Goal: Task Accomplishment & Management: Complete application form

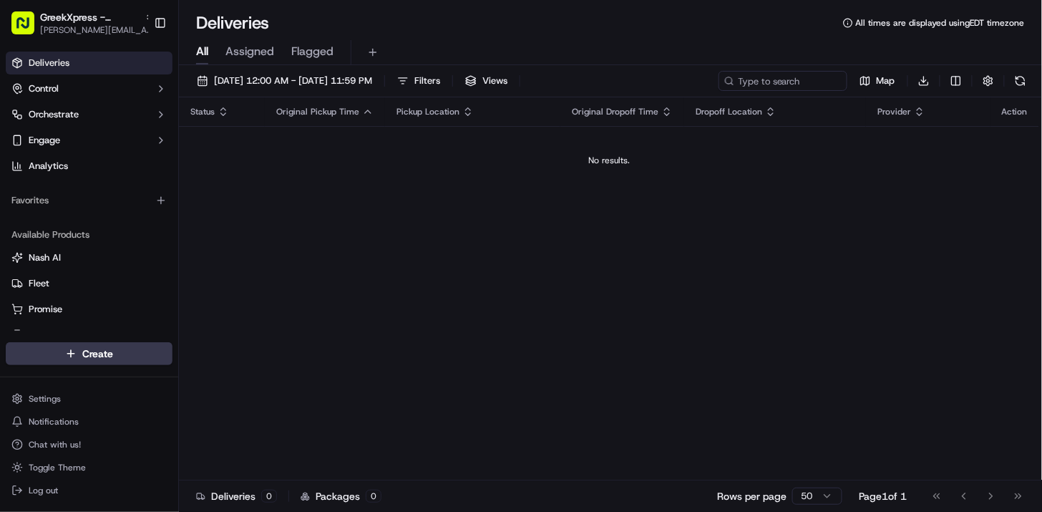
click at [936, 205] on div "Status Original Pickup Time Pickup Location Original Dropoff Time Dropoff Locat…" at bounding box center [609, 288] width 861 height 383
click at [76, 346] on html "GreekXpress - Staten Island [EMAIL_ADDRESS][DOMAIN_NAME] Toggle Sidebar Deliver…" at bounding box center [521, 256] width 1042 height 512
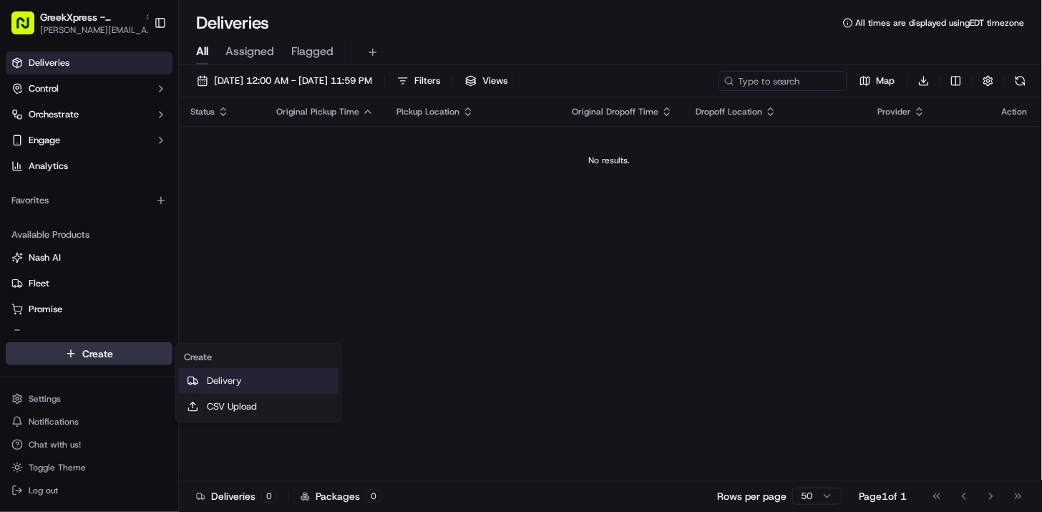
click at [223, 375] on link "Delivery" at bounding box center [258, 381] width 160 height 26
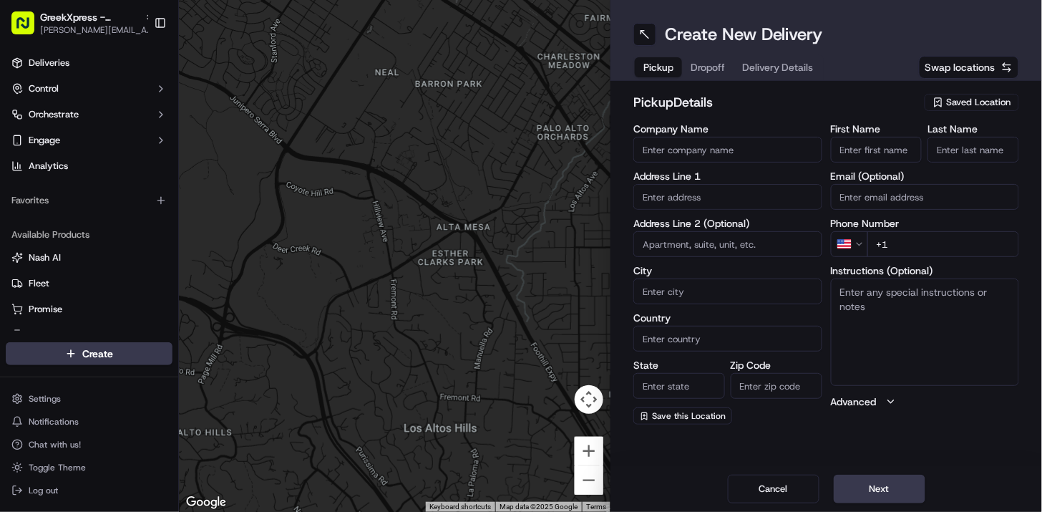
click at [965, 102] on span "Saved Location" at bounding box center [979, 102] width 64 height 13
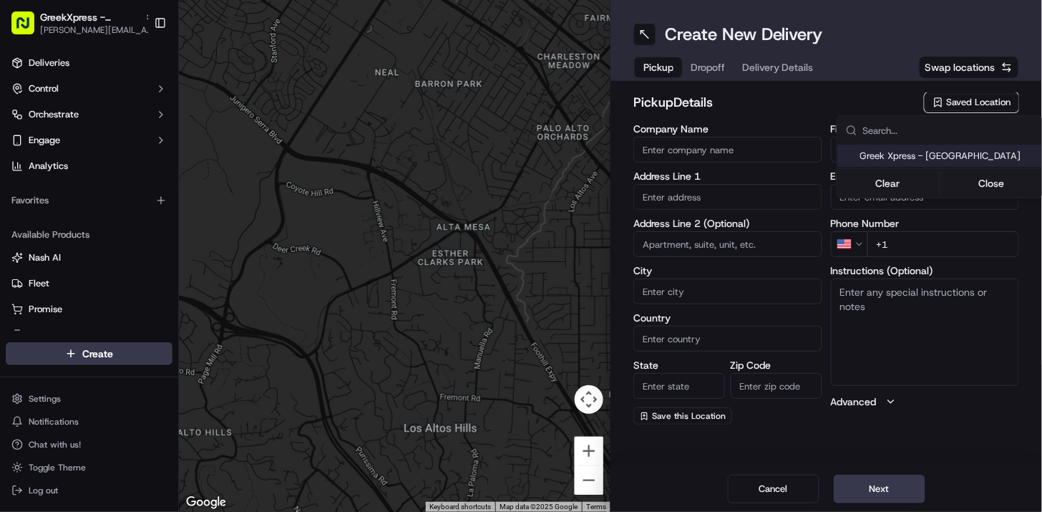
click at [944, 152] on span "Greek Xpress - [GEOGRAPHIC_DATA]" at bounding box center [949, 156] width 176 height 13
type input "Greek Xpress - [GEOGRAPHIC_DATA]"
type input "[STREET_ADDRESS]"
type input "#120"
type input "[GEOGRAPHIC_DATA]"
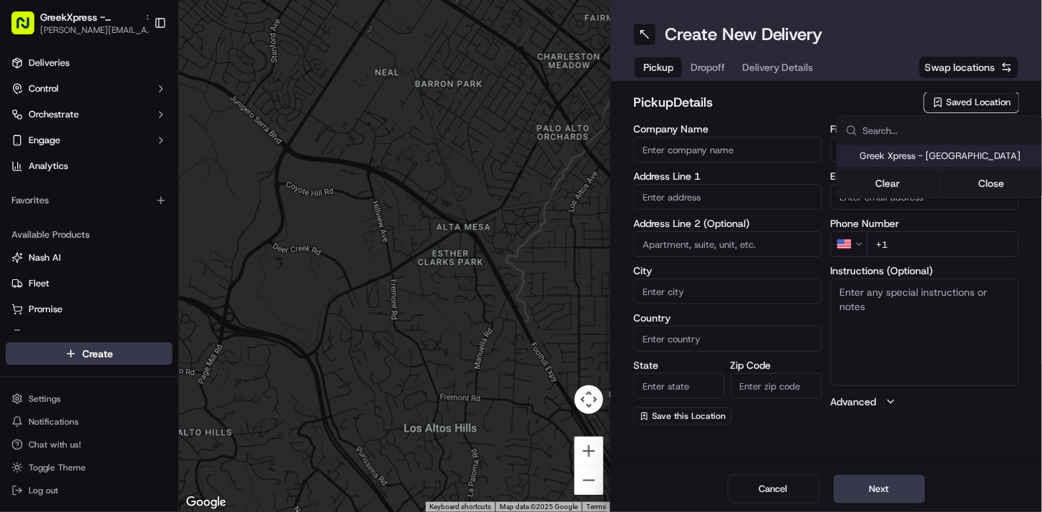
type input "US"
type input "NY"
type input "10306"
type input "Manager"
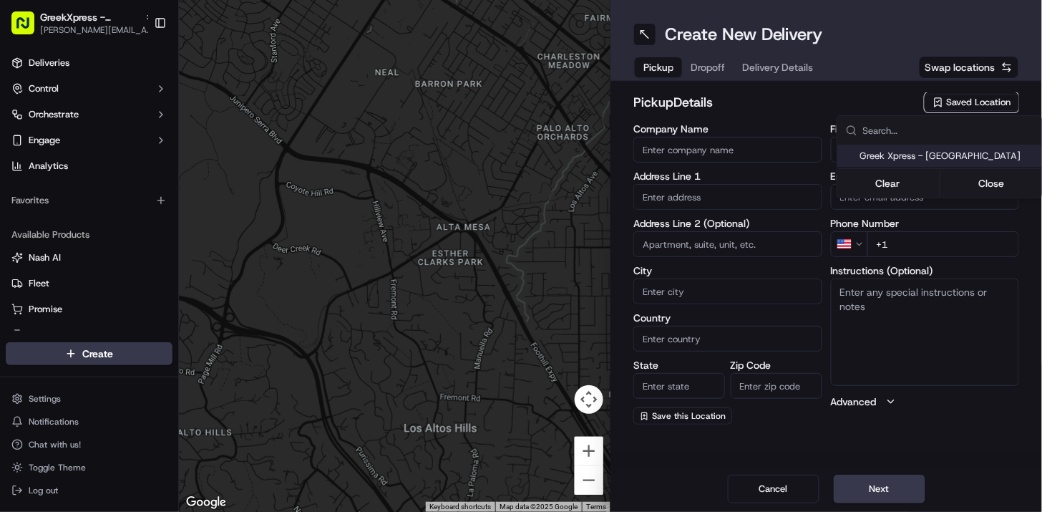
type input "[PHONE_NUMBER]"
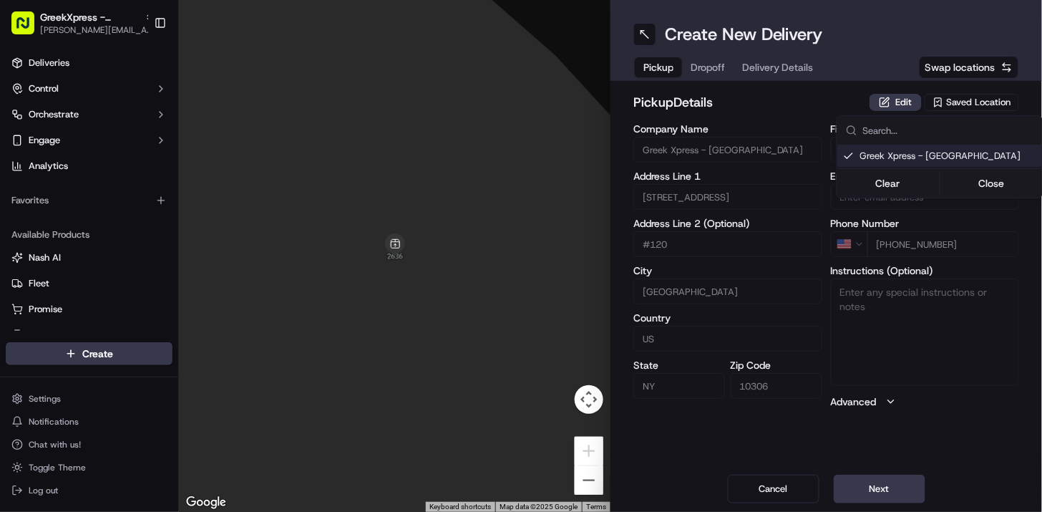
click at [890, 487] on html "GreekXpress - Staten Island [EMAIL_ADDRESS][DOMAIN_NAME] Toggle Sidebar Deliver…" at bounding box center [521, 256] width 1042 height 512
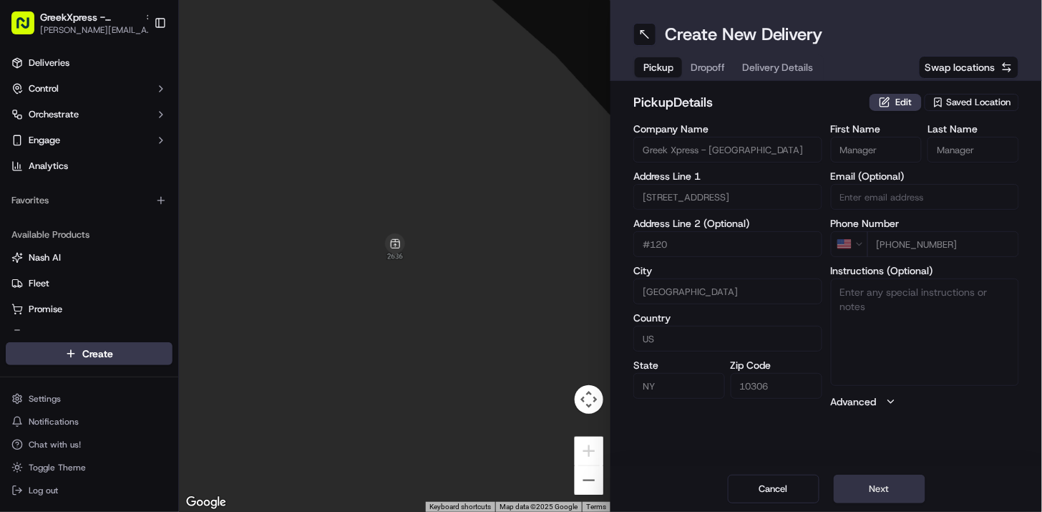
click at [891, 487] on button "Next" at bounding box center [880, 489] width 92 height 29
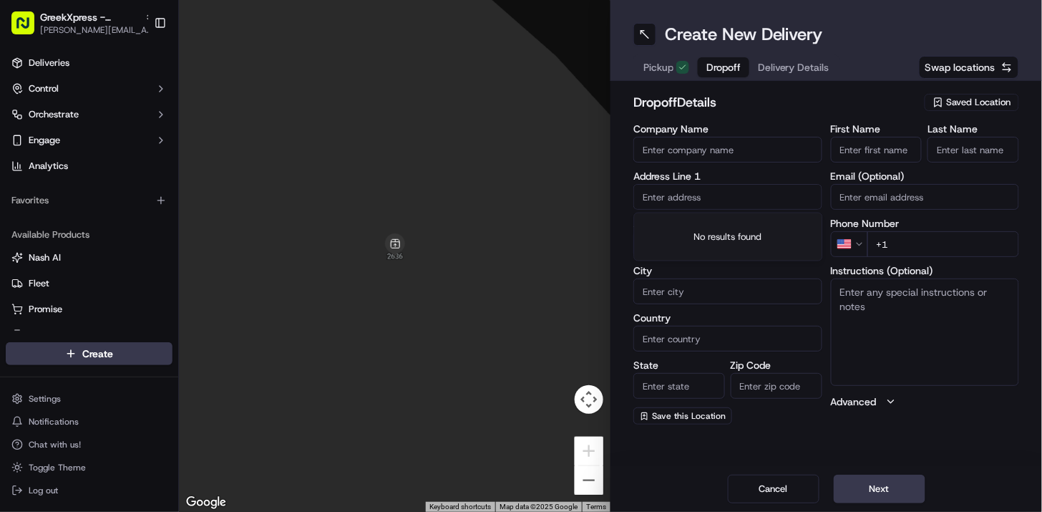
click at [655, 192] on input "text" at bounding box center [728, 197] width 189 height 26
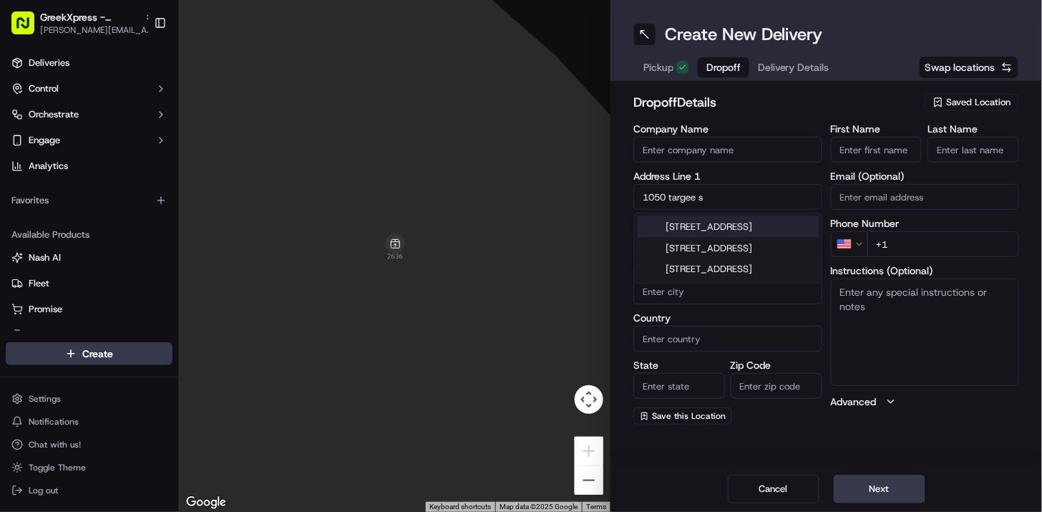
click at [727, 233] on div "[STREET_ADDRESS]" at bounding box center [729, 226] width 182 height 21
type input "[STREET_ADDRESS]"
type input "[GEOGRAPHIC_DATA]"
type input "NY"
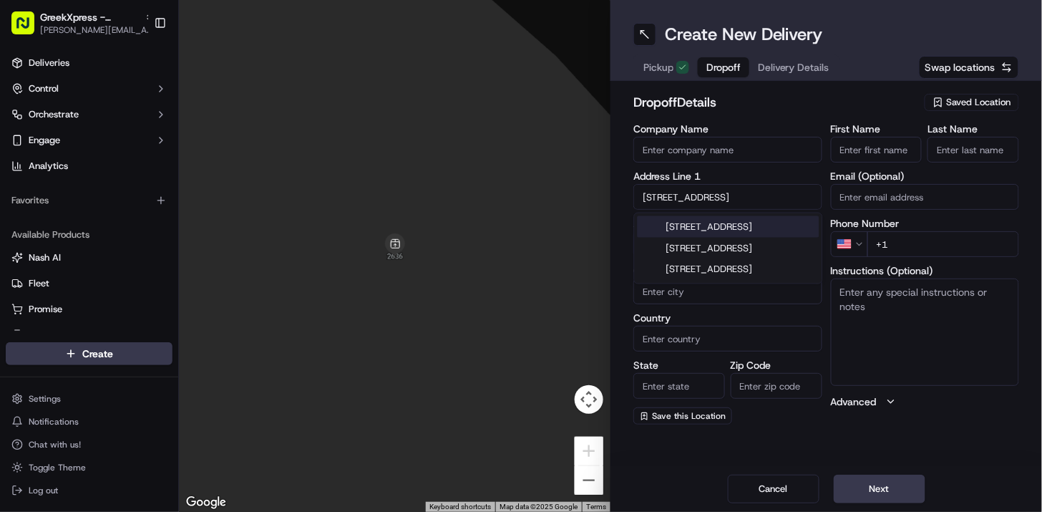
type input "10304"
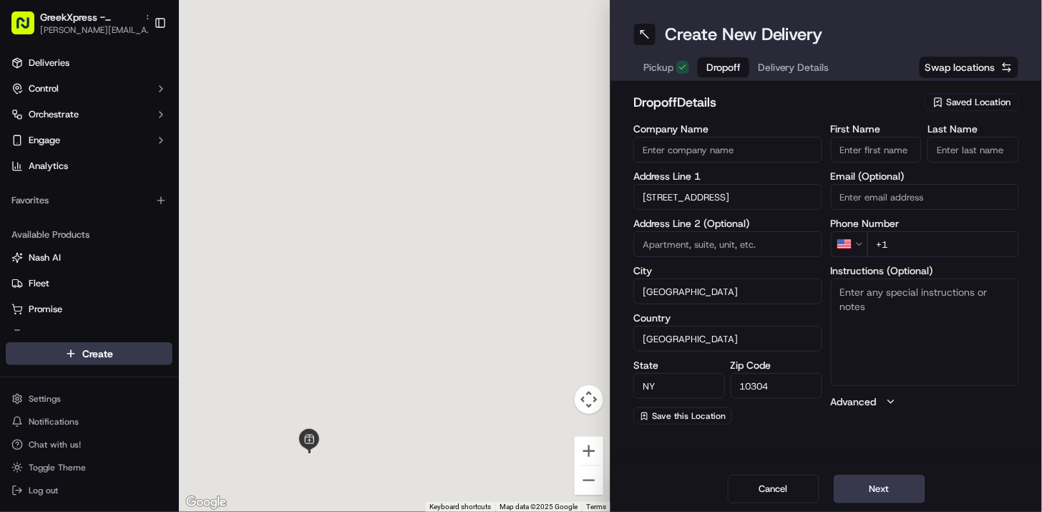
type input "[STREET_ADDRESS]"
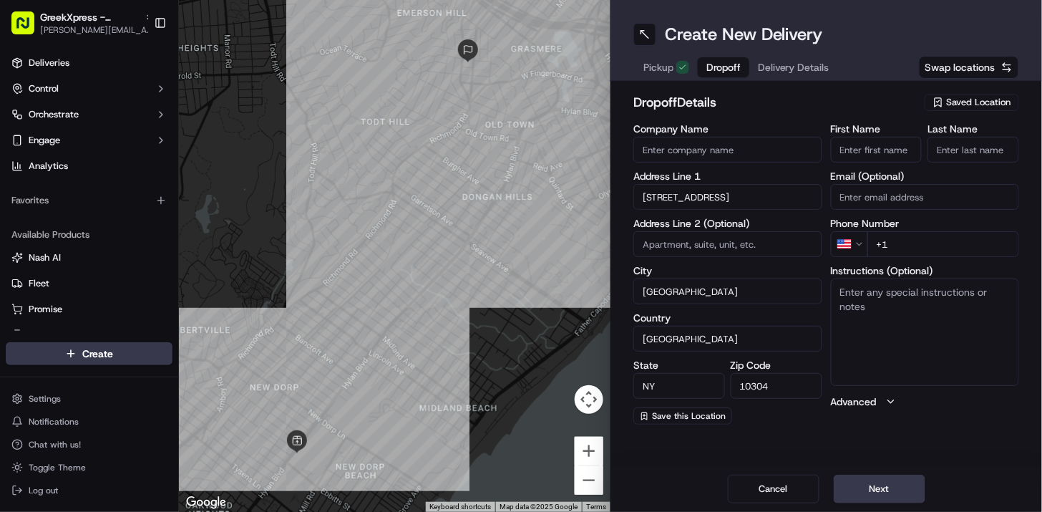
click at [899, 306] on textarea "Instructions (Optional)" at bounding box center [925, 331] width 189 height 107
click at [683, 246] on input at bounding box center [728, 244] width 189 height 26
click at [643, 243] on input "security desk" at bounding box center [728, 244] width 189 height 26
type input "school security desk"
click at [935, 236] on input "+1" at bounding box center [944, 244] width 152 height 26
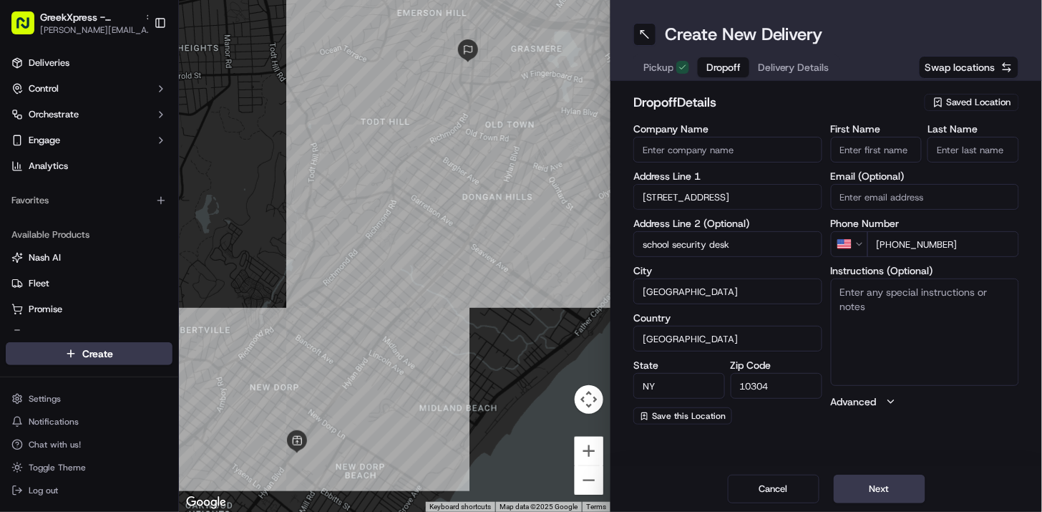
type input "[PHONE_NUMBER]"
click at [877, 147] on input "First Name" at bounding box center [877, 150] width 92 height 26
type input "[PERSON_NAME]"
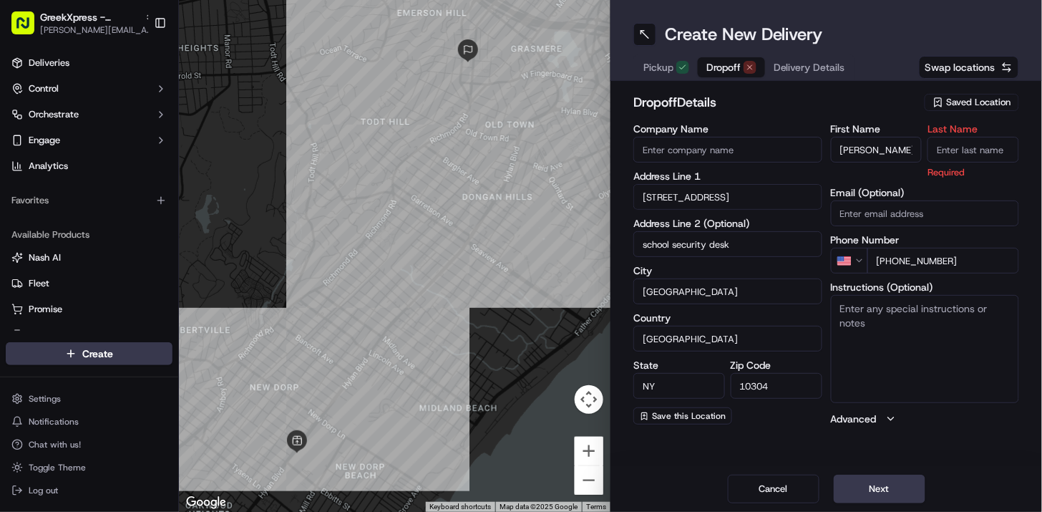
click at [992, 151] on input "Last Name" at bounding box center [974, 150] width 92 height 26
type input "b"
click at [991, 475] on div "Cancel Next" at bounding box center [827, 489] width 432 height 46
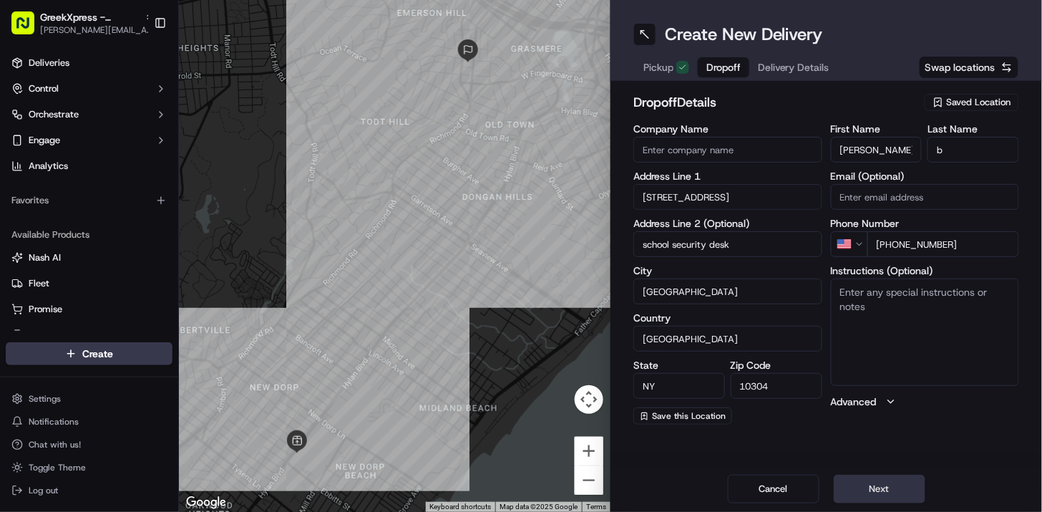
click at [884, 485] on button "Next" at bounding box center [880, 489] width 92 height 29
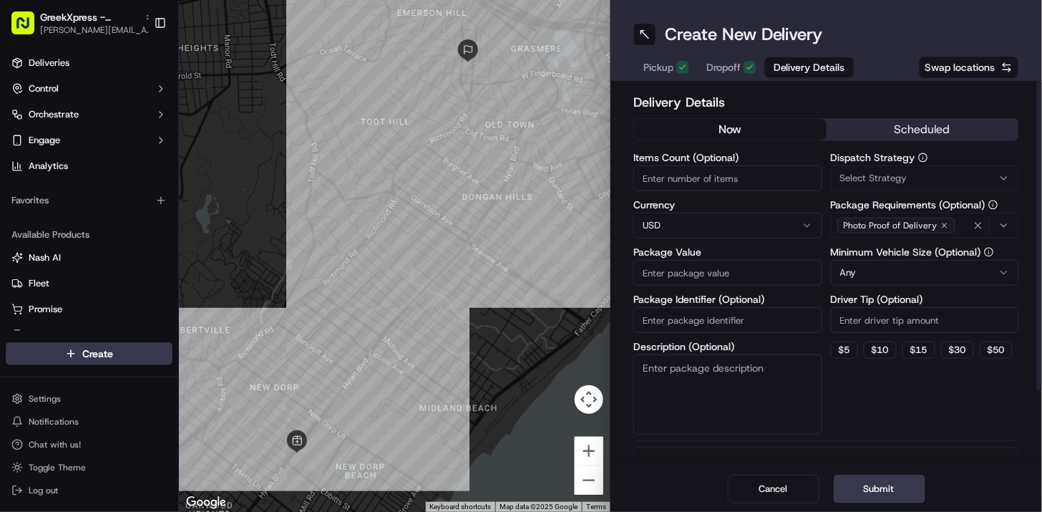
click at [704, 275] on input "Package Value" at bounding box center [728, 273] width 189 height 26
type input "46"
click at [846, 347] on button "$ 5" at bounding box center [844, 349] width 27 height 17
type input "5"
click at [873, 481] on button "Submit" at bounding box center [880, 489] width 92 height 29
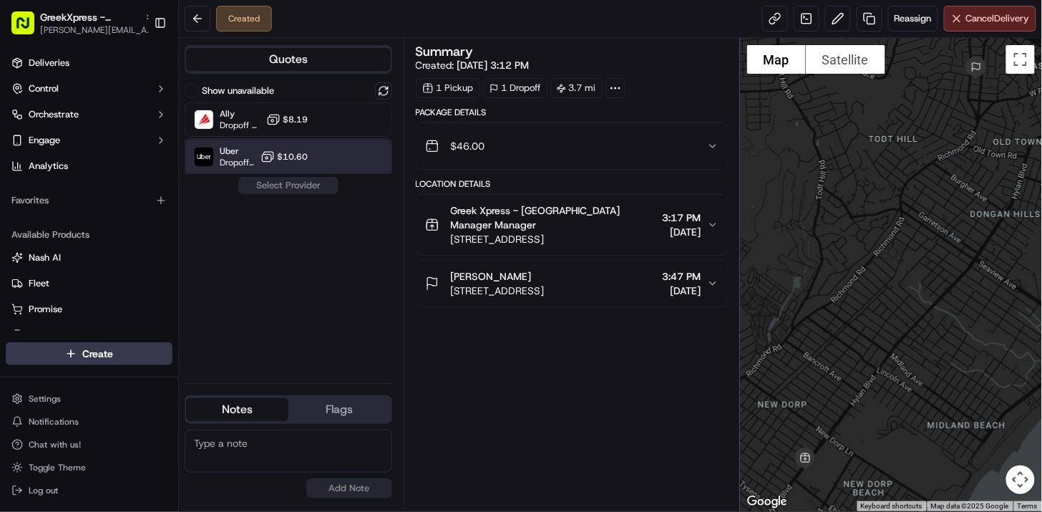
click at [253, 158] on span "Dropoff ETA 47 minutes" at bounding box center [237, 162] width 35 height 11
click at [306, 190] on button "Assign Provider" at bounding box center [289, 185] width 102 height 17
